Goal: Information Seeking & Learning: Learn about a topic

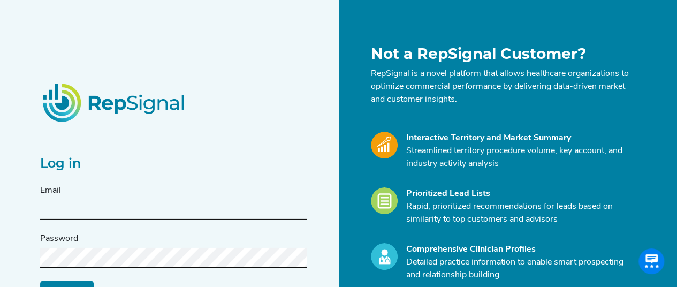
click at [134, 209] on input "text" at bounding box center [173, 210] width 266 height 20
type input "[PERSON_NAME][EMAIL_ADDRESS][DOMAIN_NAME]"
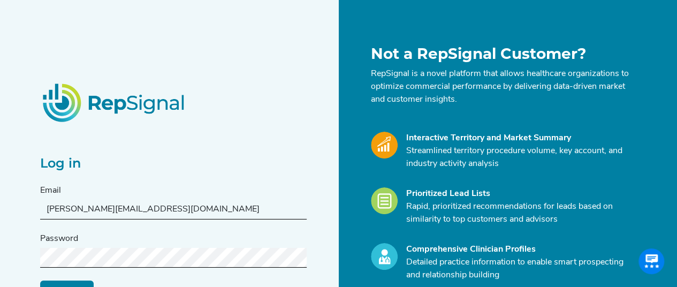
click at [40, 280] on input "Log in" at bounding box center [66, 290] width 53 height 20
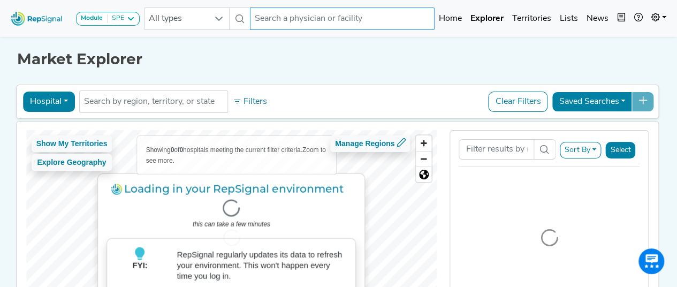
click at [278, 15] on input "text" at bounding box center [342, 18] width 185 height 22
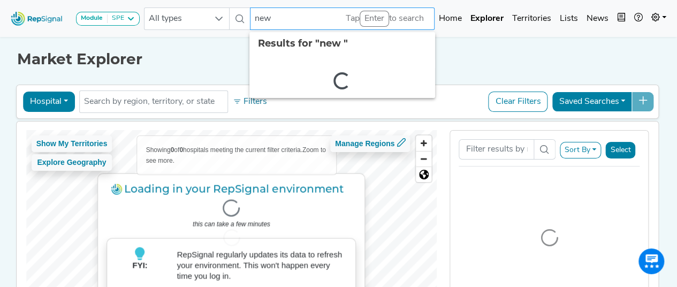
click at [275, 24] on input "new" at bounding box center [342, 18] width 185 height 22
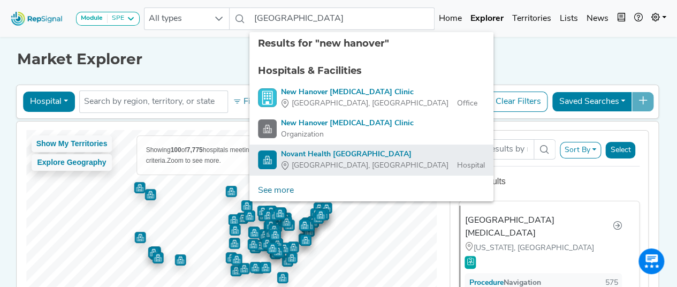
click at [316, 156] on div "Novant Health [GEOGRAPHIC_DATA]" at bounding box center [383, 154] width 204 height 11
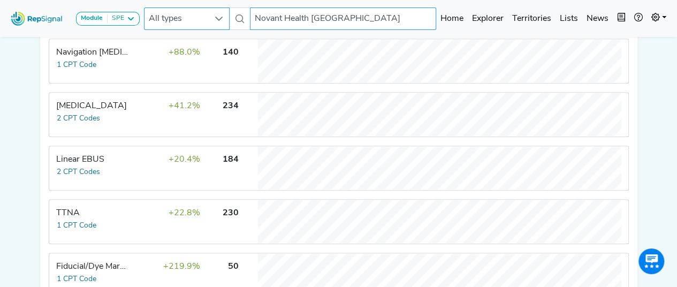
drag, startPoint x: 432, startPoint y: 20, endPoint x: 195, endPoint y: 23, distance: 237.0
click at [195, 23] on div "All types Novant Health [GEOGRAPHIC_DATA] No results found" at bounding box center [290, 18] width 292 height 22
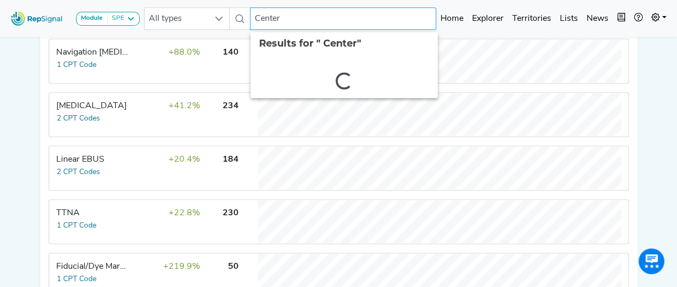
type input "Center"
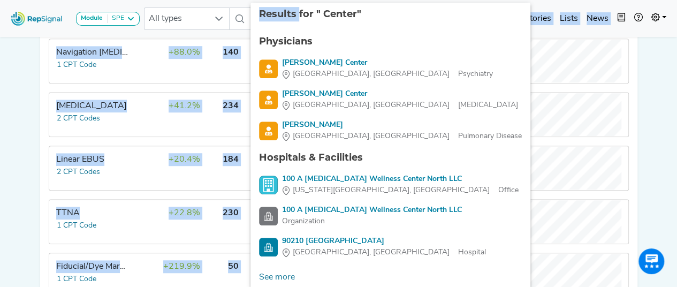
drag, startPoint x: 287, startPoint y: 17, endPoint x: 232, endPoint y: 24, distance: 55.0
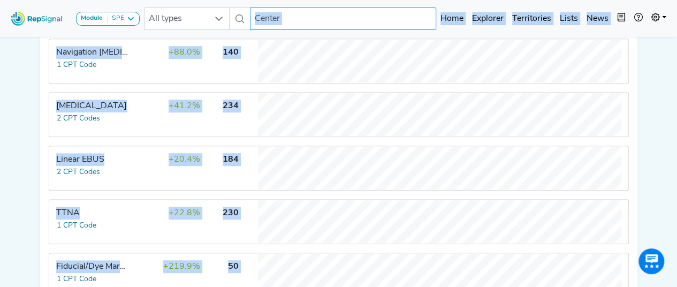
click at [302, 26] on input "Center" at bounding box center [343, 18] width 186 height 22
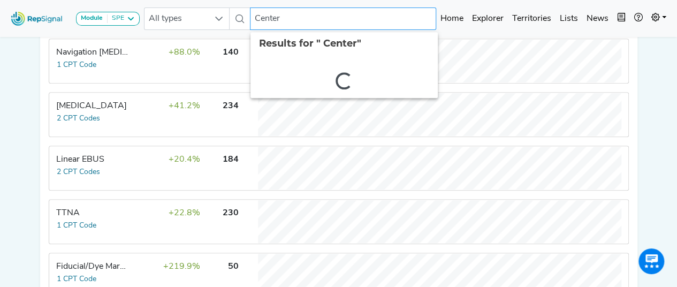
click at [302, 26] on input "Center" at bounding box center [343, 18] width 186 height 22
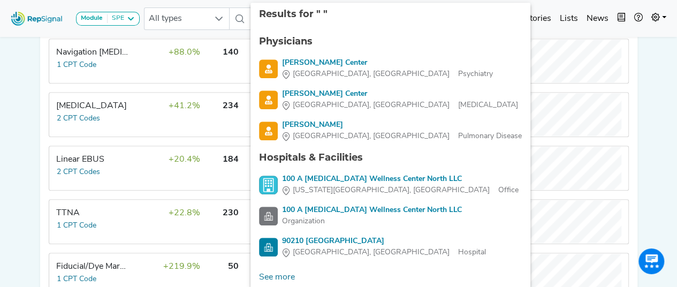
click at [211, 31] on div "Module SPE [MEDICAL_DATA] Disposable Bronchoscope SBRT SPE TTNA [MEDICAL_DATA] …" at bounding box center [338, 18] width 677 height 28
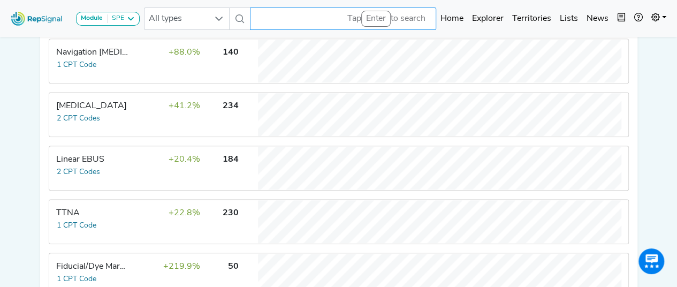
click at [259, 14] on input "text" at bounding box center [343, 18] width 186 height 22
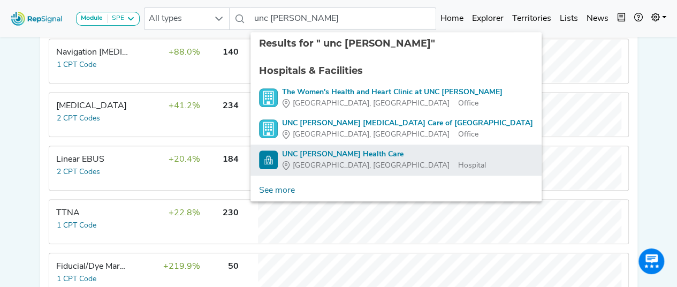
click at [333, 156] on div "UNC [PERSON_NAME] Health Care" at bounding box center [384, 154] width 204 height 11
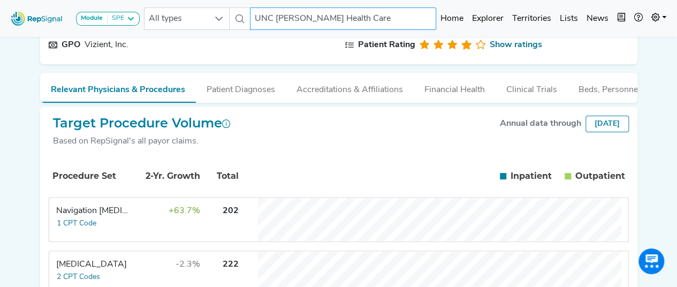
scroll to position [109, 0]
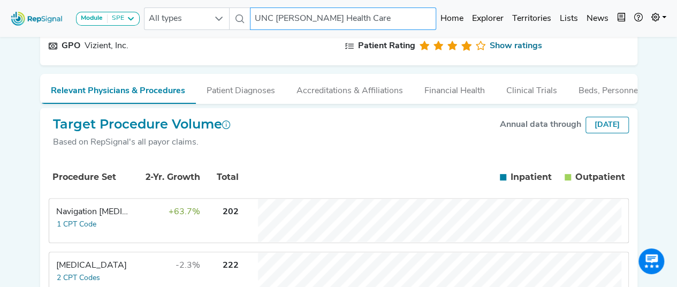
drag, startPoint x: 357, startPoint y: 12, endPoint x: 230, endPoint y: 10, distance: 127.9
click at [230, 10] on div "All types UNC [PERSON_NAME] Health Care No results found" at bounding box center [290, 18] width 292 height 22
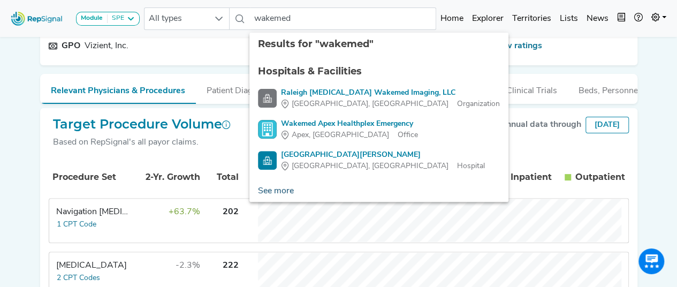
click at [280, 188] on link "See more" at bounding box center [275, 190] width 53 height 21
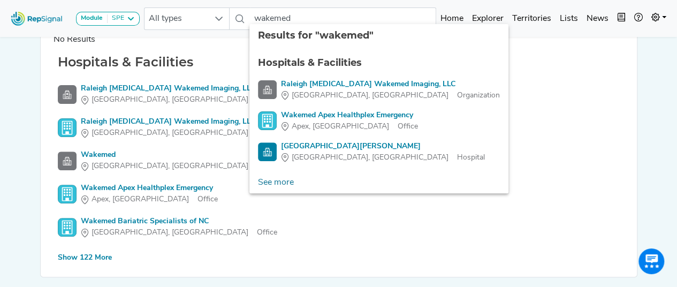
scroll to position [119, 0]
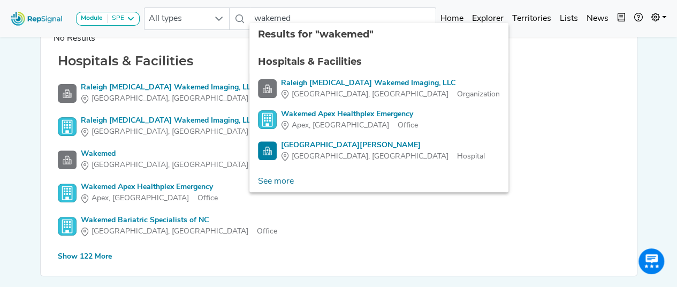
click at [89, 254] on div "Show 122 More" at bounding box center [85, 256] width 54 height 11
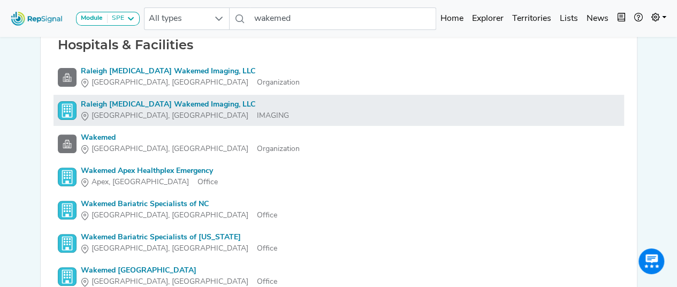
scroll to position [134, 0]
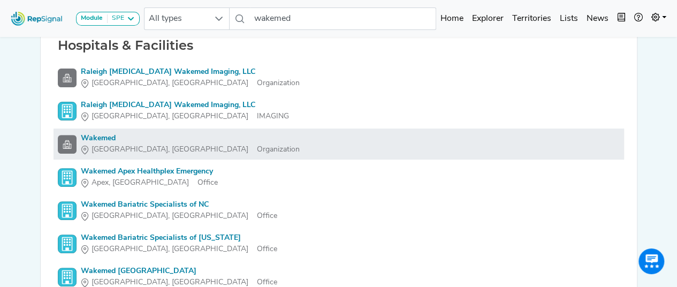
click at [91, 135] on div "Wakemed" at bounding box center [190, 138] width 219 height 11
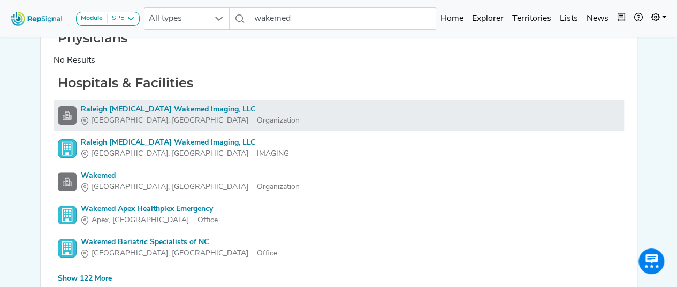
scroll to position [154, 0]
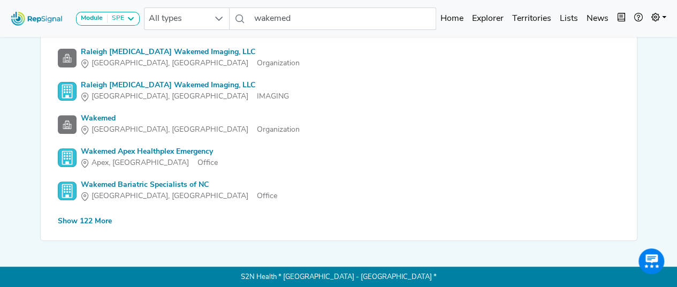
click at [97, 220] on div "Show 122 More" at bounding box center [85, 221] width 54 height 11
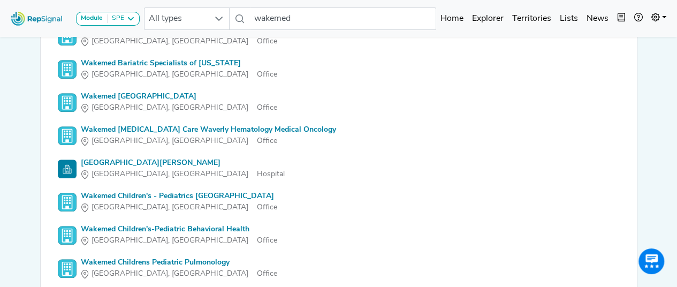
scroll to position [310, 0]
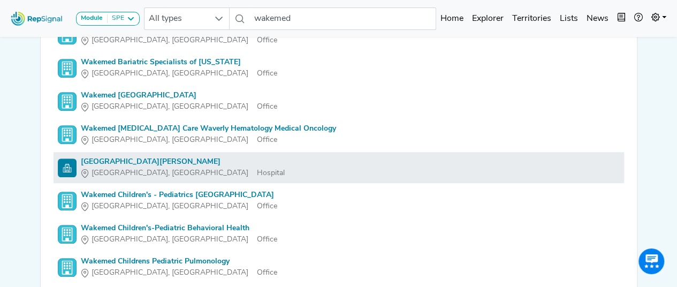
click at [149, 159] on div "[GEOGRAPHIC_DATA][PERSON_NAME]" at bounding box center [183, 161] width 204 height 11
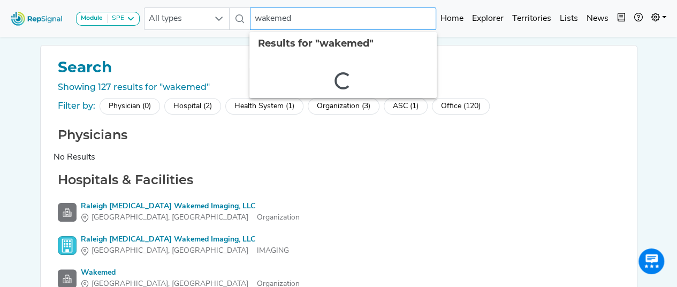
click at [317, 18] on input "wakemed" at bounding box center [343, 18] width 186 height 22
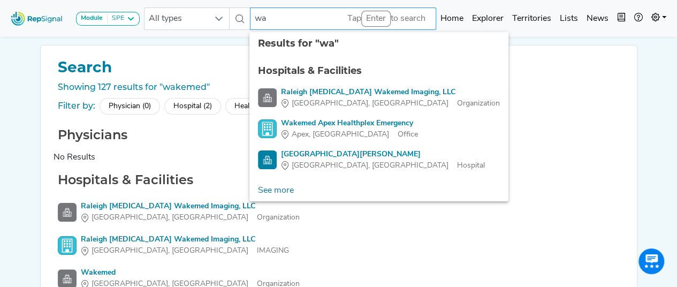
type input "w"
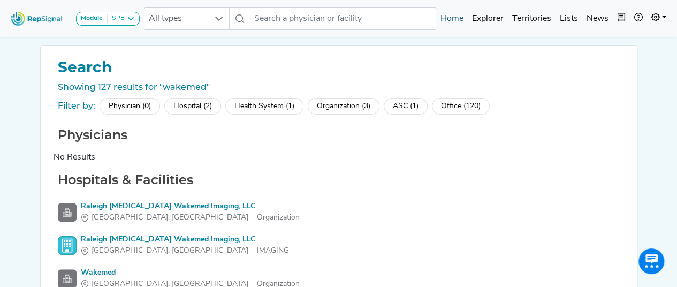
click at [459, 23] on link "Home" at bounding box center [452, 18] width 32 height 21
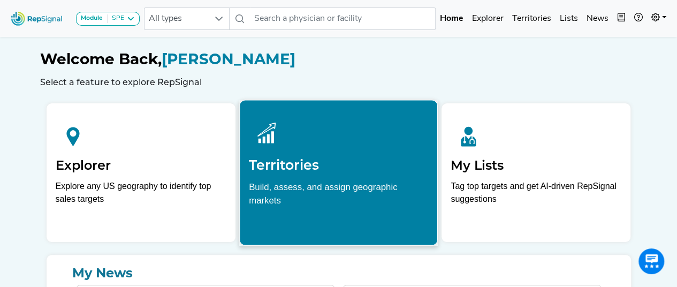
click at [301, 162] on h2 "Territories" at bounding box center [338, 165] width 179 height 16
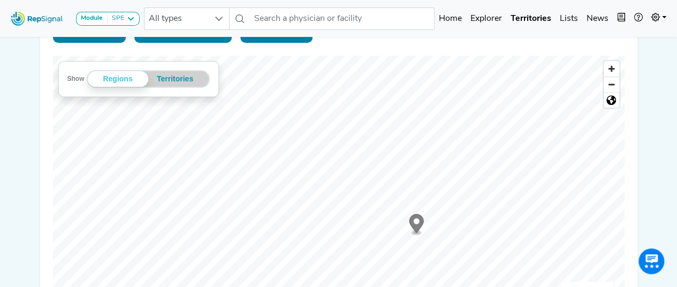
scroll to position [170, 0]
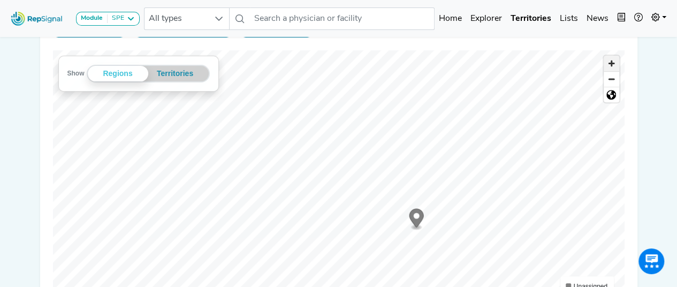
click at [613, 66] on span "Zoom in" at bounding box center [611, 64] width 16 height 16
click at [614, 65] on span "Zoom in" at bounding box center [611, 64] width 16 height 16
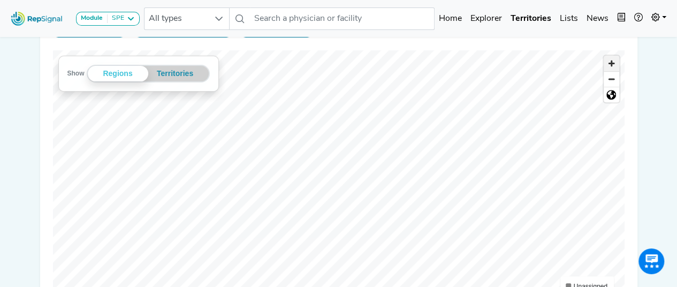
click at [609, 70] on span "Zoom in" at bounding box center [611, 64] width 16 height 16
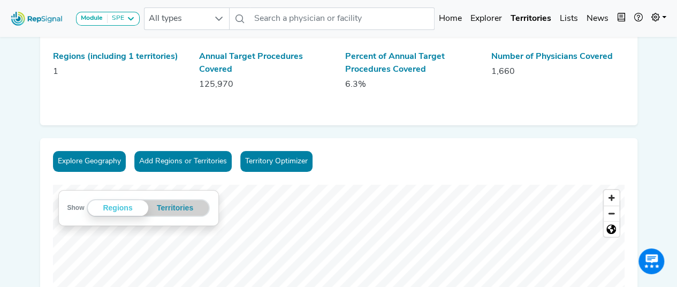
scroll to position [32, 0]
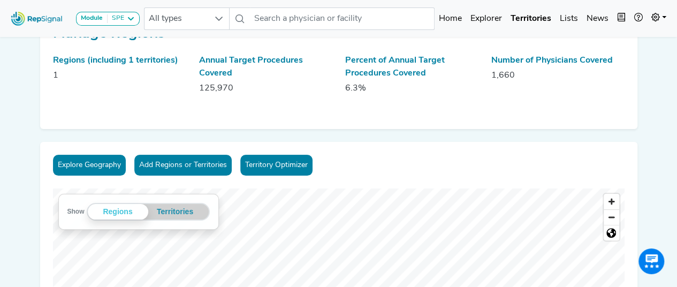
click at [67, 169] on button "Explore Geography" at bounding box center [89, 165] width 73 height 21
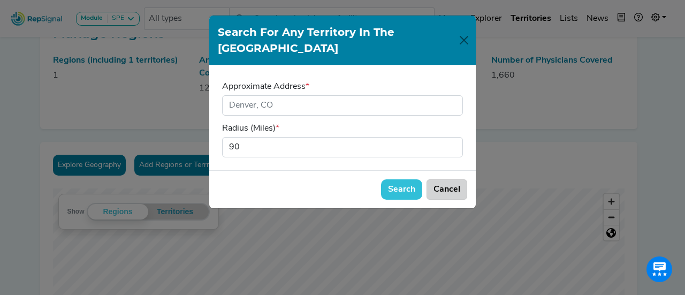
click at [439, 179] on button "Cancel" at bounding box center [446, 189] width 41 height 20
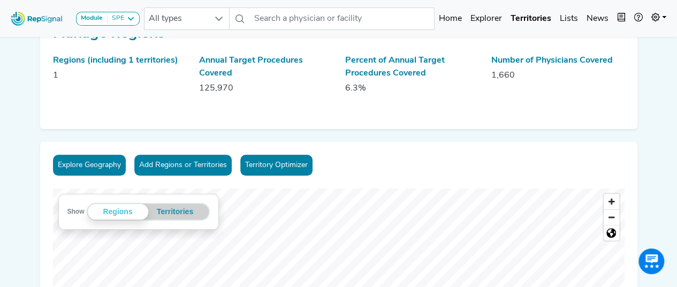
scroll to position [0, 0]
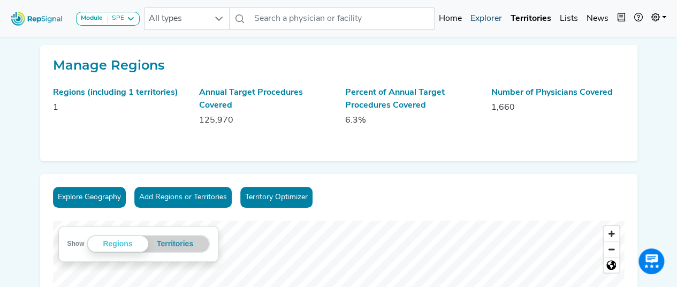
click at [487, 20] on link "Explorer" at bounding box center [486, 18] width 40 height 21
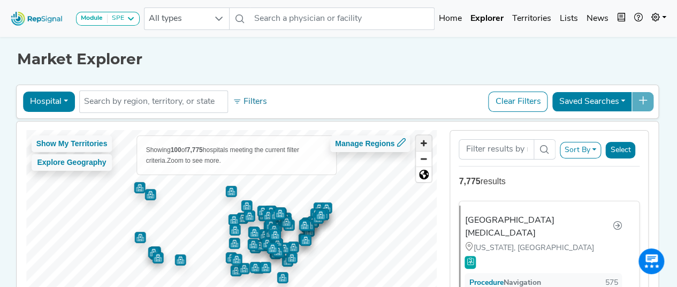
drag, startPoint x: 487, startPoint y: 20, endPoint x: 423, endPoint y: 145, distance: 140.4
click at [423, 145] on div "Hospital Physician Hospital ASC Office Health System No results found Filters C…" at bounding box center [337, 218] width 643 height 272
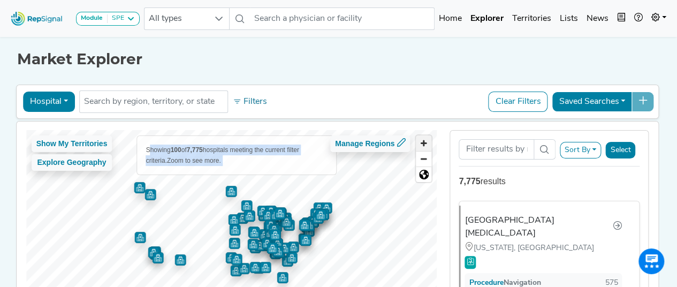
click at [423, 145] on span "Zoom in" at bounding box center [424, 143] width 16 height 16
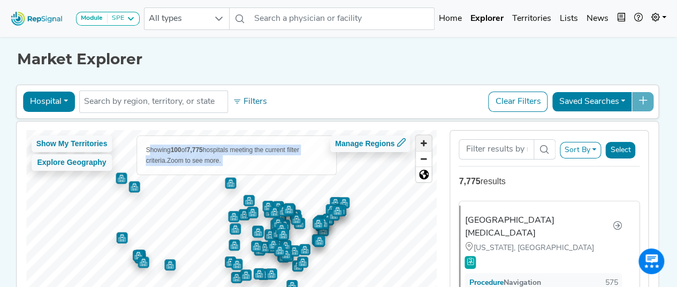
click at [423, 145] on span "Zoom in" at bounding box center [424, 143] width 16 height 16
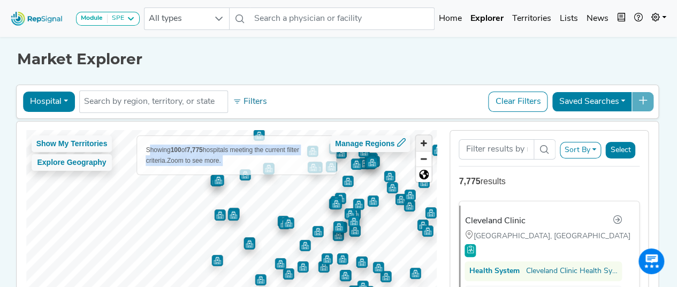
click at [420, 144] on span "Zoom in" at bounding box center [424, 143] width 16 height 16
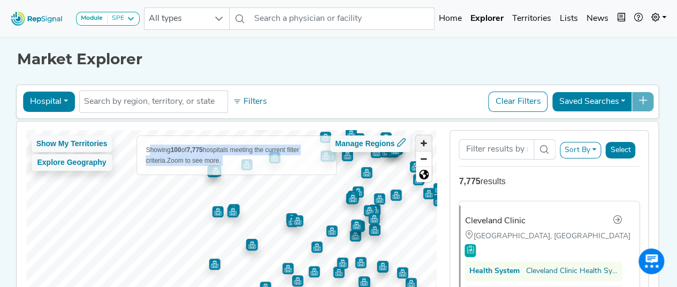
click at [420, 144] on span "Zoom in" at bounding box center [424, 143] width 16 height 16
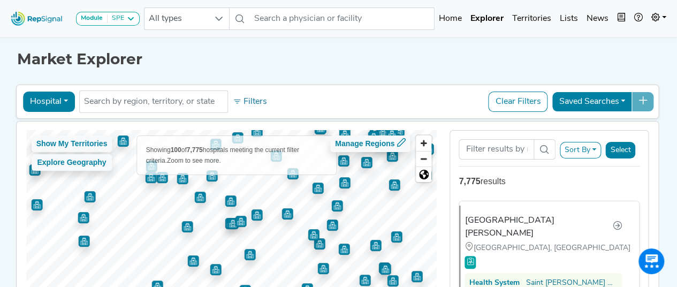
click at [289, 82] on div "Hospital Physician Hospital ASC Office Health System No results found Filters C…" at bounding box center [337, 218] width 643 height 272
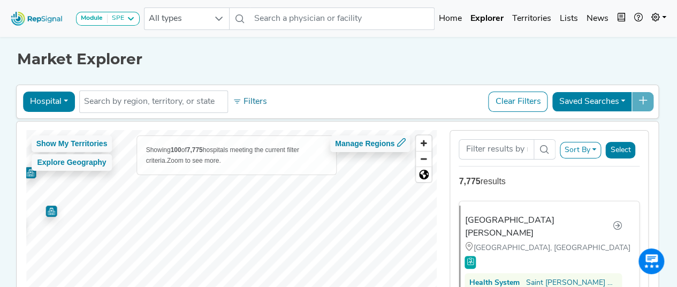
click at [21, 109] on div "Hospital Physician Hospital ASC Office Health System No results found Filters C…" at bounding box center [337, 218] width 643 height 272
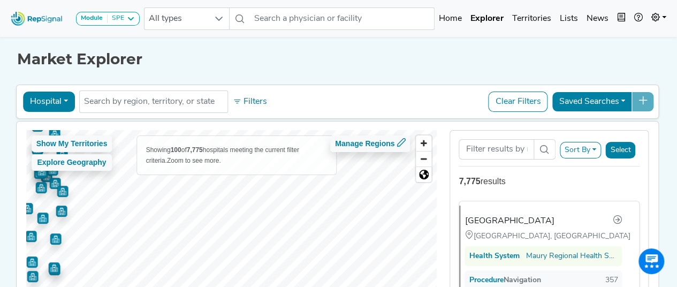
drag, startPoint x: 379, startPoint y: 248, endPoint x: 0, endPoint y: 194, distance: 382.6
click at [0, 194] on div "Module SPE [MEDICAL_DATA] Disposable Bronchoscope SBRT SPE TTNA [MEDICAL_DATA] …" at bounding box center [338, 200] width 677 height 401
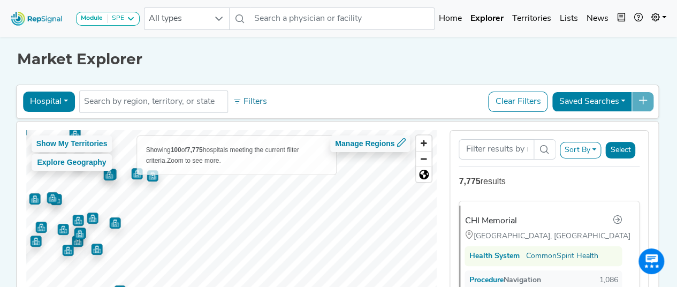
drag, startPoint x: 0, startPoint y: 194, endPoint x: 63, endPoint y: 228, distance: 71.8
click at [63, 228] on img "Map marker" at bounding box center [62, 229] width 11 height 11
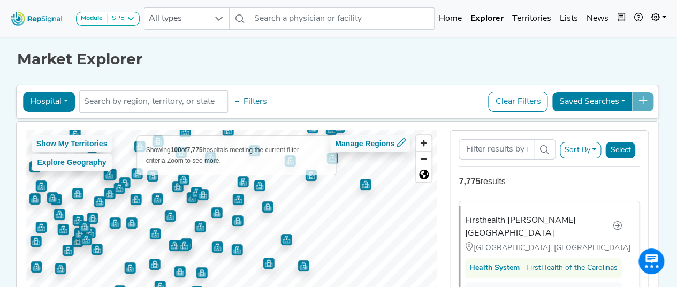
click at [262, 208] on img "Map marker" at bounding box center [267, 206] width 11 height 11
